Goal: Task Accomplishment & Management: Complete application form

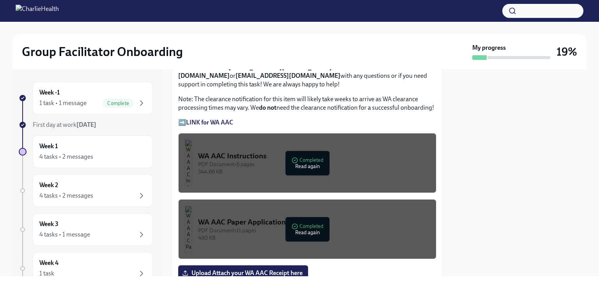
scroll to position [662, 0]
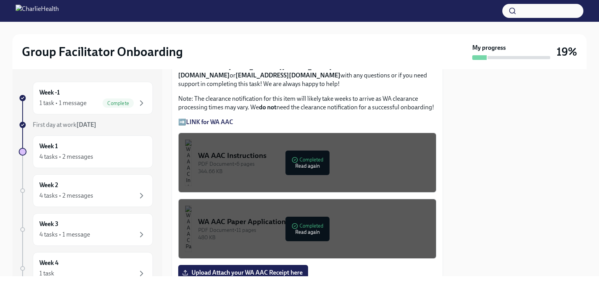
click at [301, 161] on div "PDF Document • 6 pages" at bounding box center [313, 164] width 231 height 7
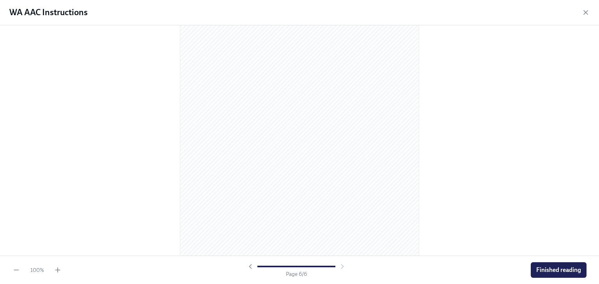
scroll to position [1668, 0]
click at [551, 267] on span "Finished reading" at bounding box center [558, 271] width 45 height 8
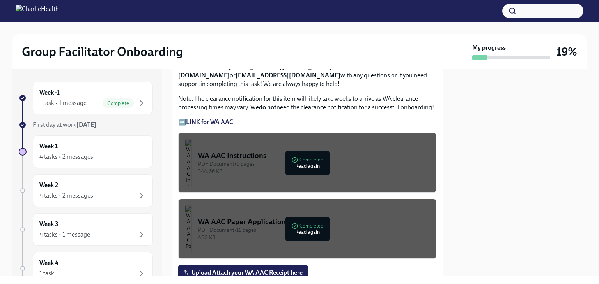
click at [299, 161] on div "PDF Document • 6 pages" at bounding box center [313, 164] width 231 height 7
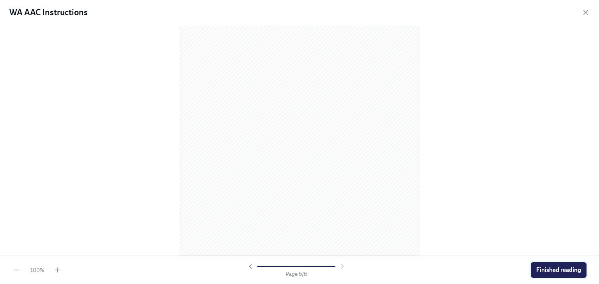
click at [550, 274] on button "Finished reading" at bounding box center [558, 271] width 56 height 16
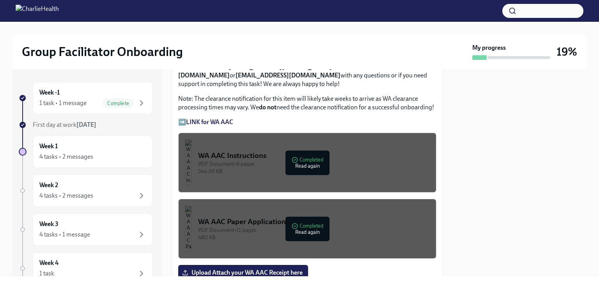
click at [323, 227] on div "PDF Document • 11 pages" at bounding box center [313, 230] width 231 height 7
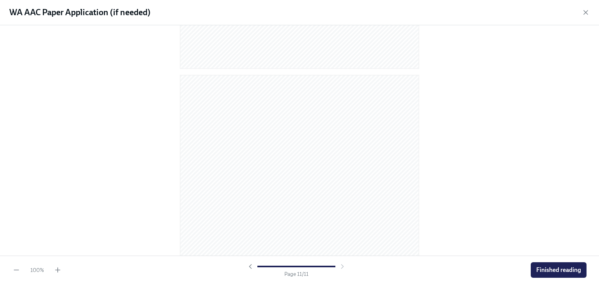
scroll to position [3245, 0]
click at [565, 269] on span "Finished reading" at bounding box center [558, 271] width 45 height 8
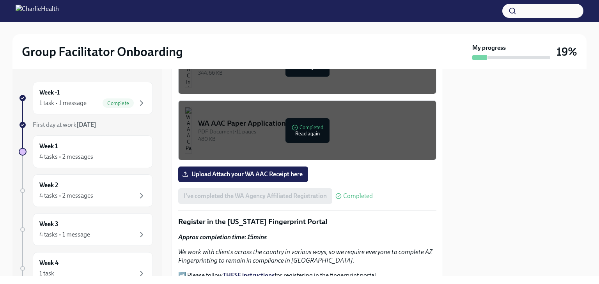
scroll to position [779, 0]
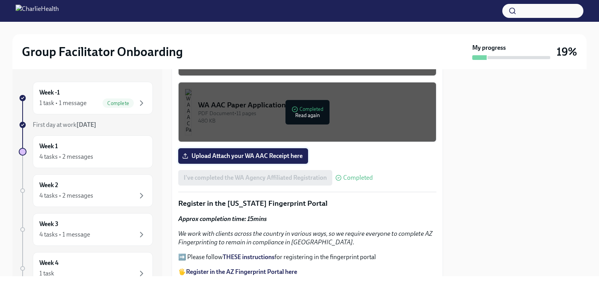
click at [247, 152] on span "Upload Attach your WA AAC Receipt here" at bounding box center [243, 156] width 119 height 8
click at [0, 0] on input "Upload Attach your WA AAC Receipt here" at bounding box center [0, 0] width 0 height 0
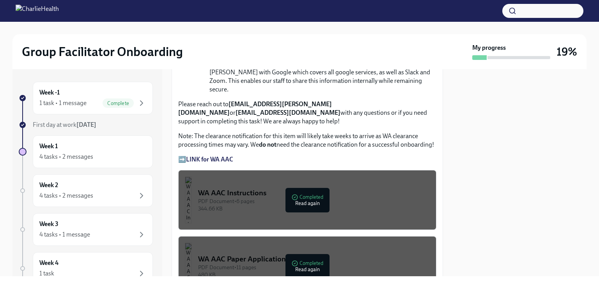
scroll to position [623, 0]
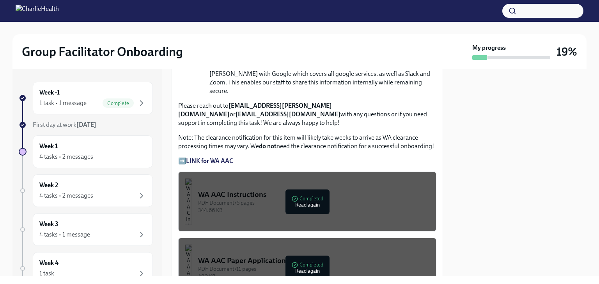
click at [214, 157] on strong "LINK for WA AAC" at bounding box center [209, 160] width 47 height 7
click at [298, 200] on div "PDF Document • 6 pages" at bounding box center [313, 203] width 231 height 7
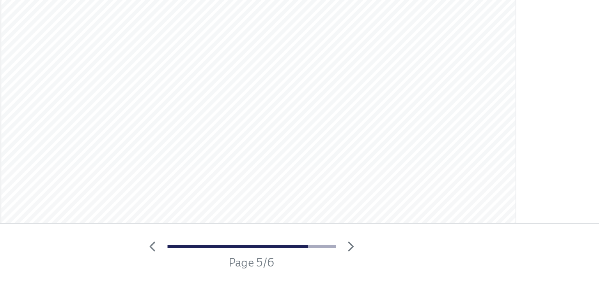
scroll to position [1108, 0]
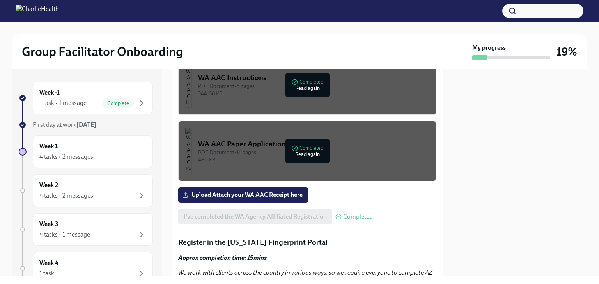
scroll to position [701, 0]
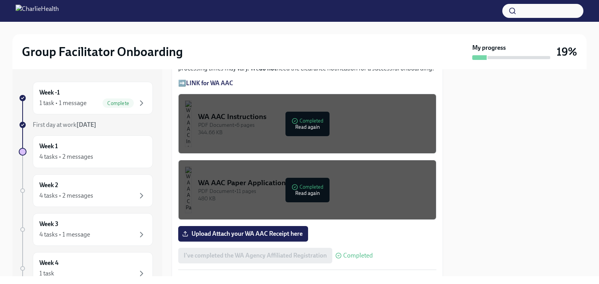
click at [303, 248] on div "I've completed the WA Agency Affiliated Registration Completed" at bounding box center [275, 256] width 194 height 16
click at [78, 155] on div "4 tasks • 2 messages" at bounding box center [66, 157] width 54 height 9
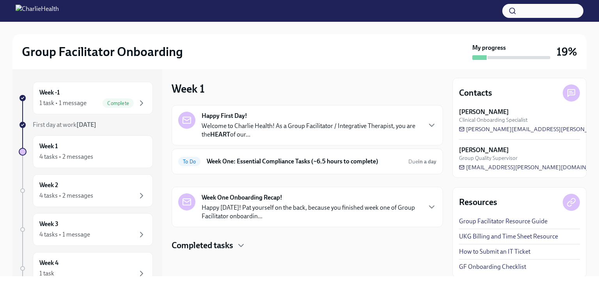
scroll to position [5, 0]
click at [500, 267] on link "GF Onboarding Checklist" at bounding box center [492, 266] width 67 height 9
click at [51, 98] on div "Week -1 1 task • 1 message Complete" at bounding box center [92, 97] width 107 height 19
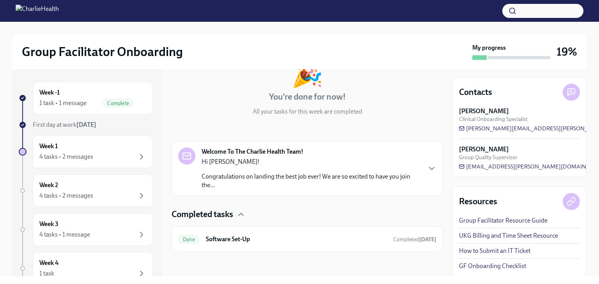
scroll to position [57, 0]
click at [76, 125] on span "First day at work Sep 15th" at bounding box center [65, 124] width 64 height 7
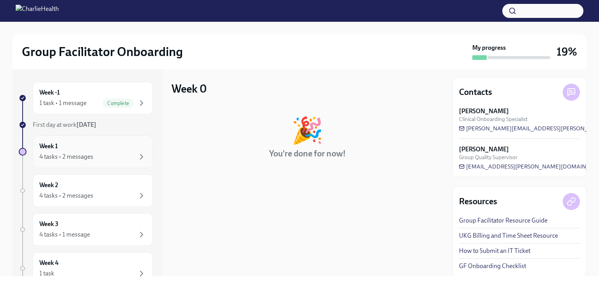
click at [59, 151] on div "Week 1 4 tasks • 2 messages" at bounding box center [92, 151] width 107 height 19
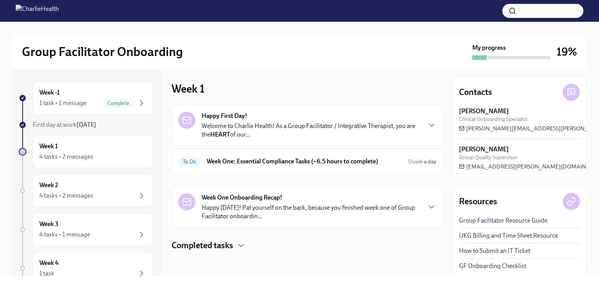
click at [219, 248] on h4 "Completed tasks" at bounding box center [202, 246] width 62 height 12
click at [227, 162] on h6 "Week One: Essential Compliance Tasks (~6.5 hours to complete)" at bounding box center [304, 161] width 195 height 9
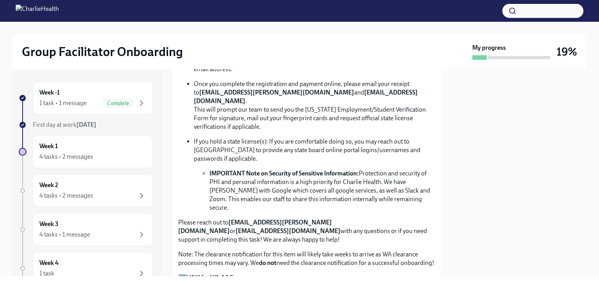
scroll to position [468, 0]
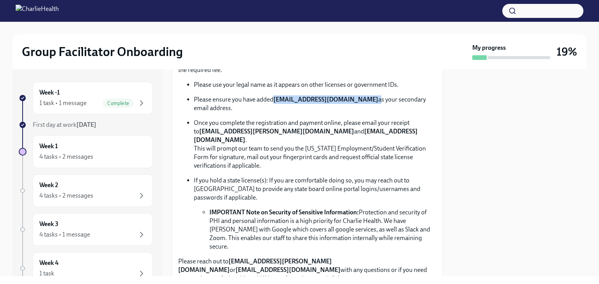
drag, startPoint x: 276, startPoint y: 95, endPoint x: 361, endPoint y: 101, distance: 85.5
click at [361, 101] on p "Please ensure you have added newlicense@charliehealth.com as your secondary ema…" at bounding box center [315, 103] width 242 height 17
copy p "[EMAIL_ADDRESS][DOMAIN_NAME]"
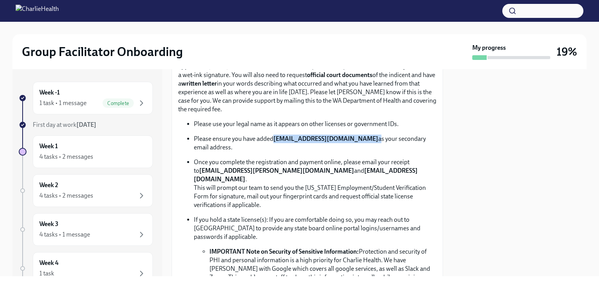
scroll to position [429, 0]
copy p "[EMAIL_ADDRESS][DOMAIN_NAME]"
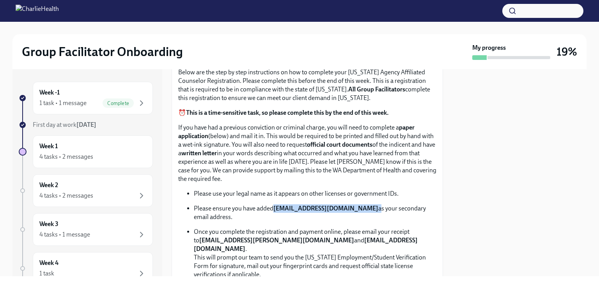
scroll to position [351, 0]
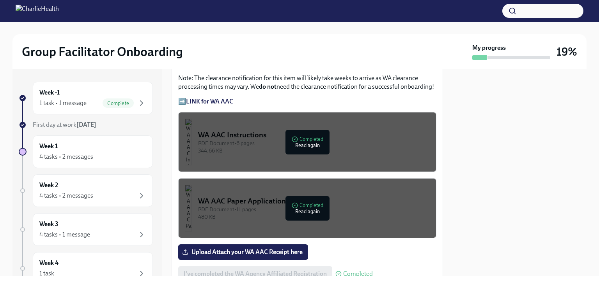
scroll to position [701, 0]
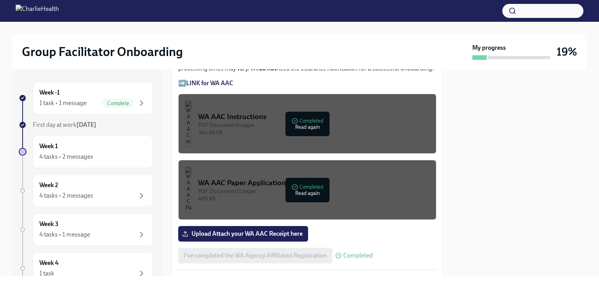
click at [316, 112] on div "WA AAC Instructions" at bounding box center [313, 117] width 231 height 10
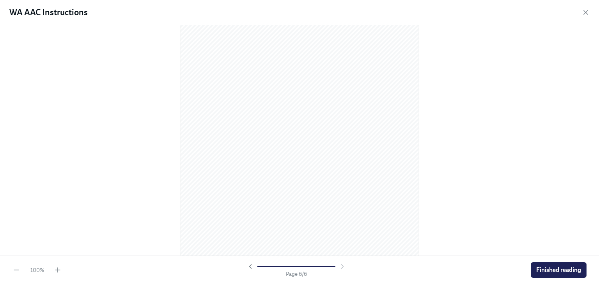
scroll to position [1668, 0]
click at [554, 270] on span "Finished reading" at bounding box center [558, 271] width 45 height 8
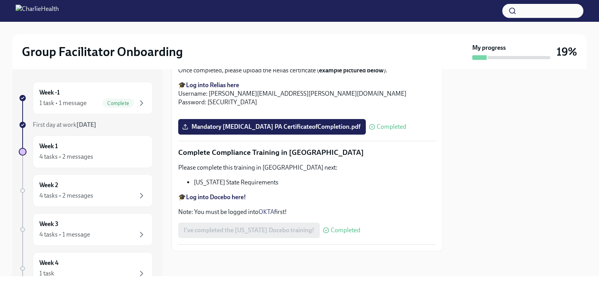
scroll to position [1698, 0]
click at [56, 148] on h6 "Week 1" at bounding box center [48, 146] width 18 height 9
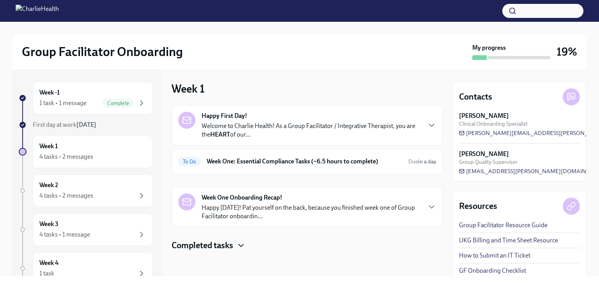
click at [245, 246] on icon "button" at bounding box center [240, 245] width 9 height 9
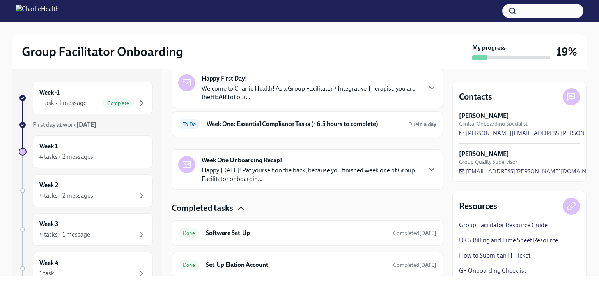
scroll to position [103, 0]
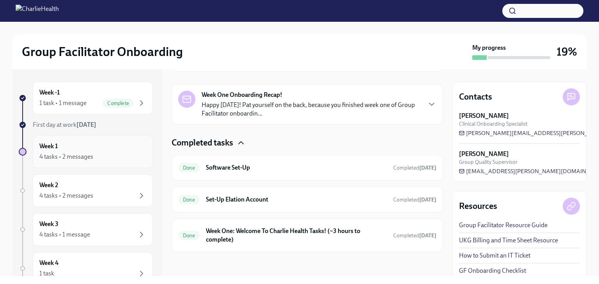
click at [55, 157] on div "4 tasks • 2 messages" at bounding box center [66, 157] width 54 height 9
click at [72, 194] on div "4 tasks • 2 messages" at bounding box center [66, 196] width 54 height 9
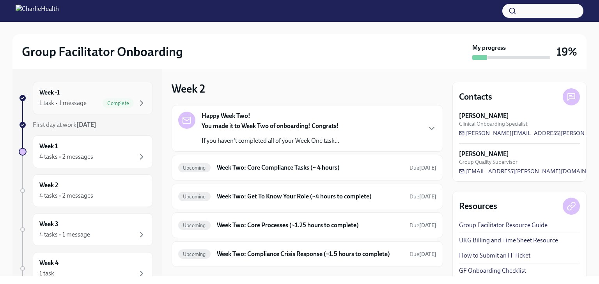
click at [60, 102] on div "1 task • 1 message" at bounding box center [62, 103] width 47 height 9
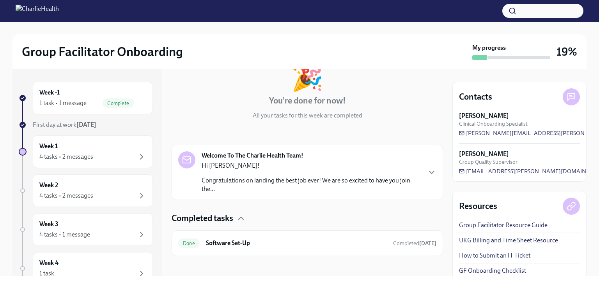
scroll to position [57, 0]
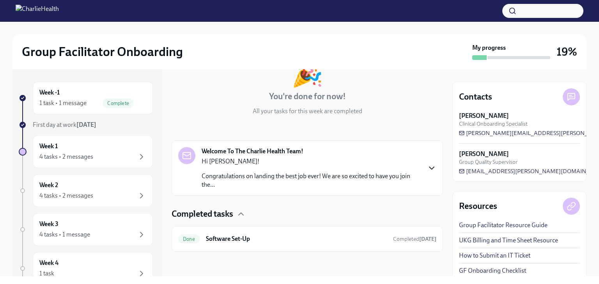
click at [427, 167] on icon "button" at bounding box center [431, 168] width 9 height 9
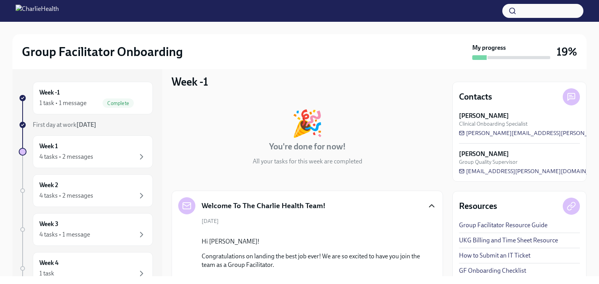
scroll to position [0, 0]
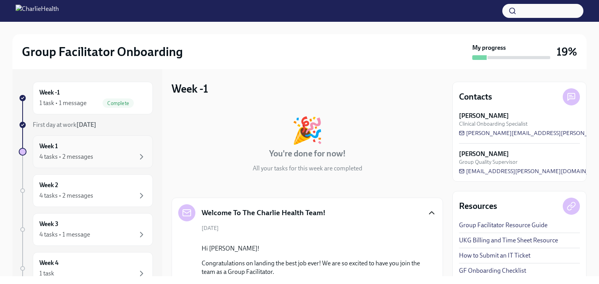
click at [50, 147] on h6 "Week 1" at bounding box center [48, 146] width 18 height 9
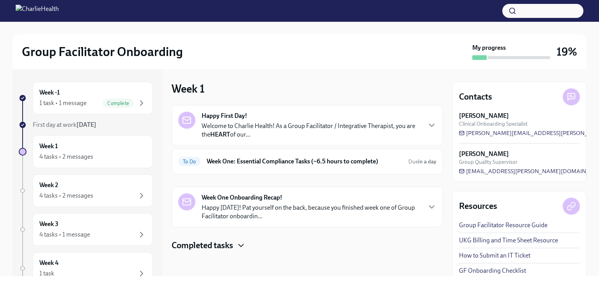
click at [242, 244] on icon "button" at bounding box center [240, 245] width 9 height 9
click at [69, 152] on div "Week 1 4 tasks • 2 messages" at bounding box center [92, 151] width 107 height 19
click at [65, 188] on div "Week 2 4 tasks • 2 messages" at bounding box center [92, 190] width 107 height 19
